Goal: Navigation & Orientation: Find specific page/section

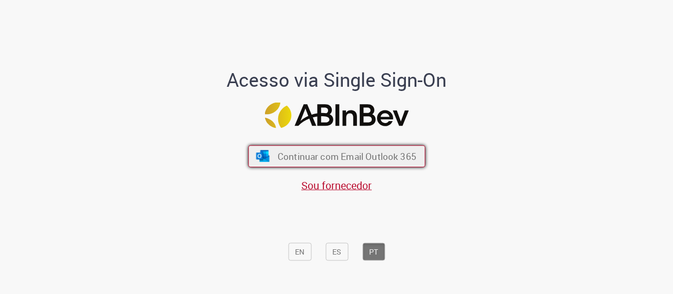
click at [356, 150] on span "Continuar com Email Outlook 365" at bounding box center [346, 156] width 139 height 12
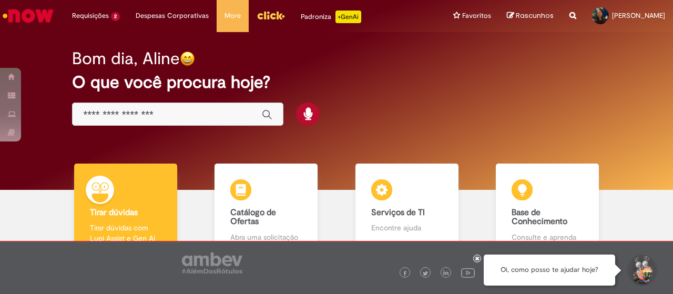
click at [271, 13] on img "Menu Cabeçalho" at bounding box center [271, 15] width 28 height 16
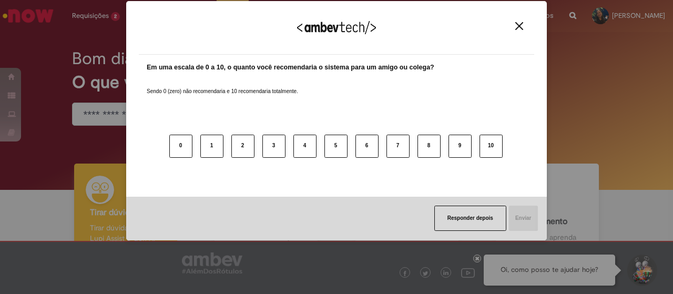
click at [524, 24] on button "Close" at bounding box center [519, 26] width 14 height 9
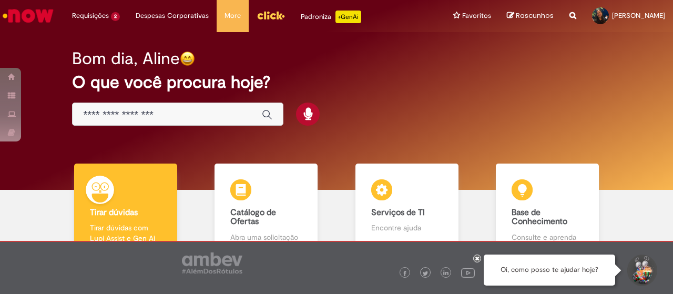
click at [262, 13] on img "Menu Cabeçalho" at bounding box center [271, 15] width 28 height 16
